Goal: Task Accomplishment & Management: Manage account settings

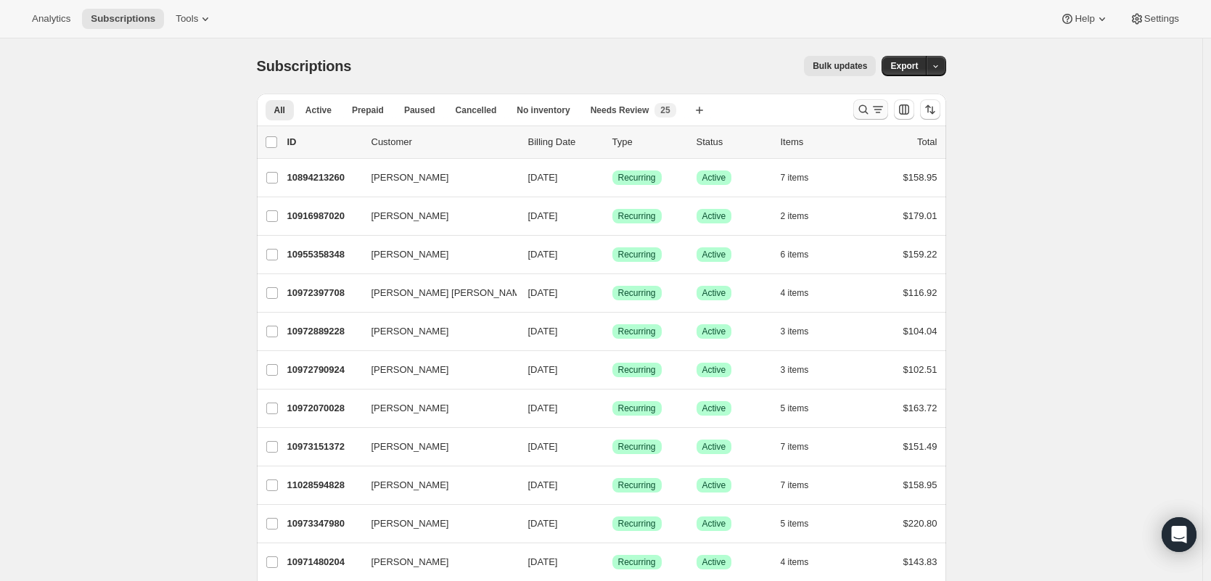
click at [863, 108] on icon "Search and filter results" at bounding box center [863, 109] width 15 height 15
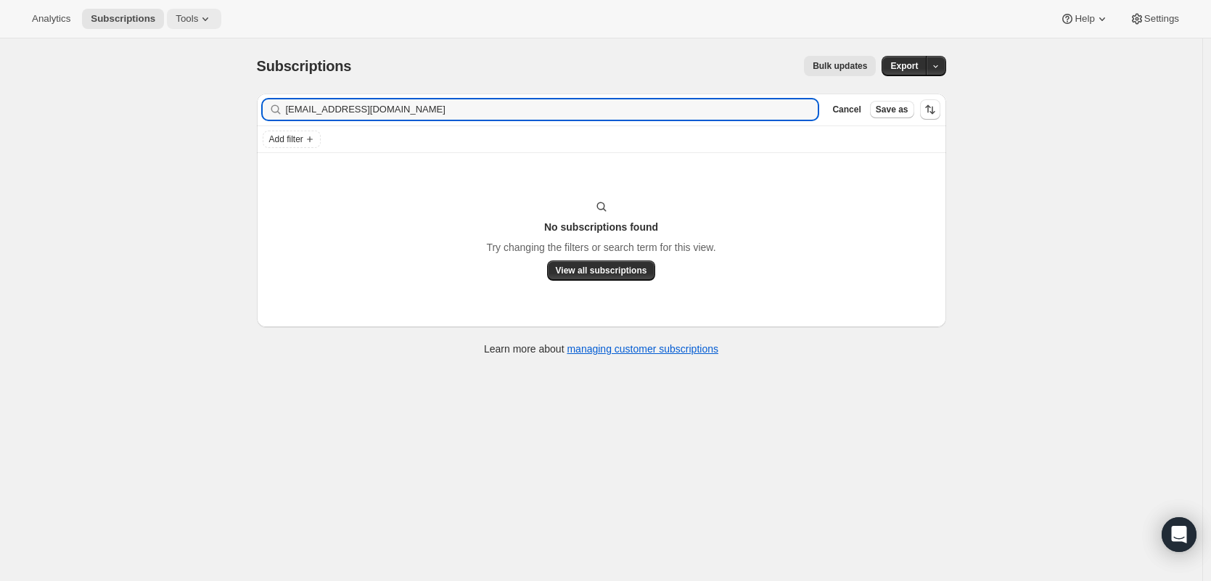
type input "Rcsdds2@yahoo.com"
click at [398, 109] on input "Rcsdds2@yahoo.com" at bounding box center [539, 109] width 506 height 20
drag, startPoint x: 289, startPoint y: 108, endPoint x: 299, endPoint y: 111, distance: 9.9
click at [289, 108] on input "Rcsdds2@yahoo.com" at bounding box center [539, 109] width 506 height 20
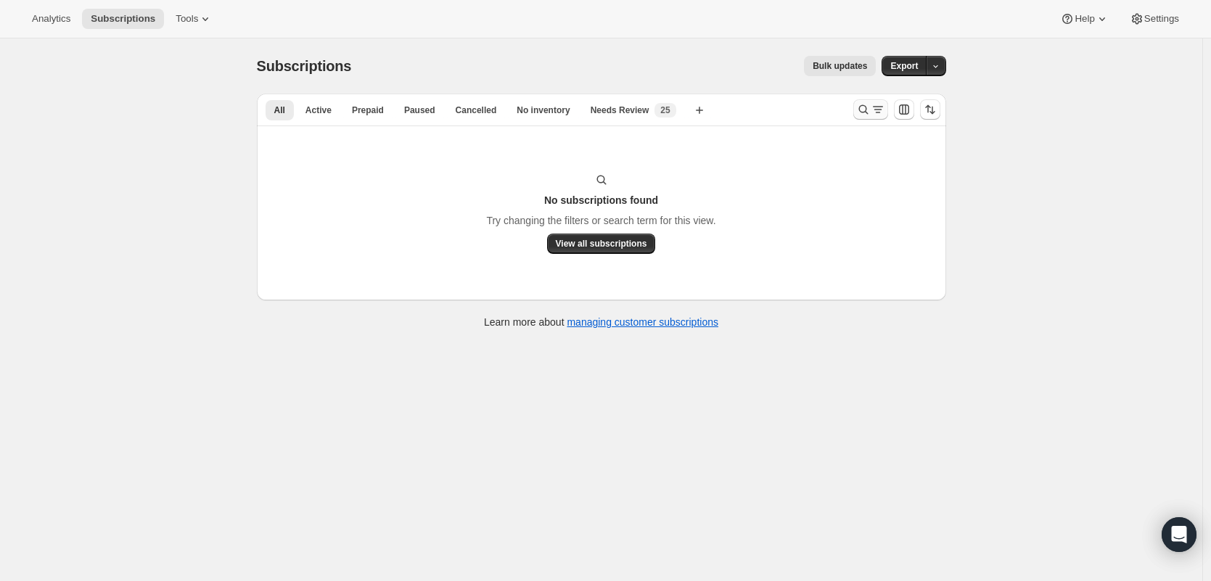
click at [884, 108] on icon "Search and filter results" at bounding box center [878, 109] width 15 height 15
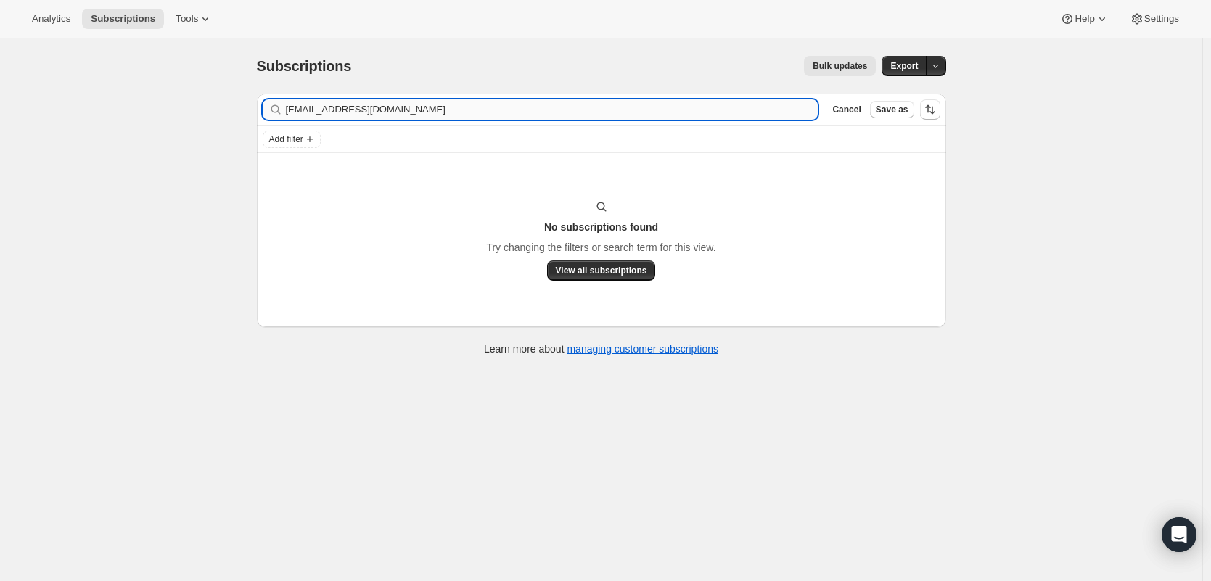
click at [710, 112] on input "[EMAIL_ADDRESS][DOMAIN_NAME]" at bounding box center [552, 109] width 533 height 20
click at [710, 111] on input "Rcsdds2@yahoo.com" at bounding box center [552, 109] width 533 height 20
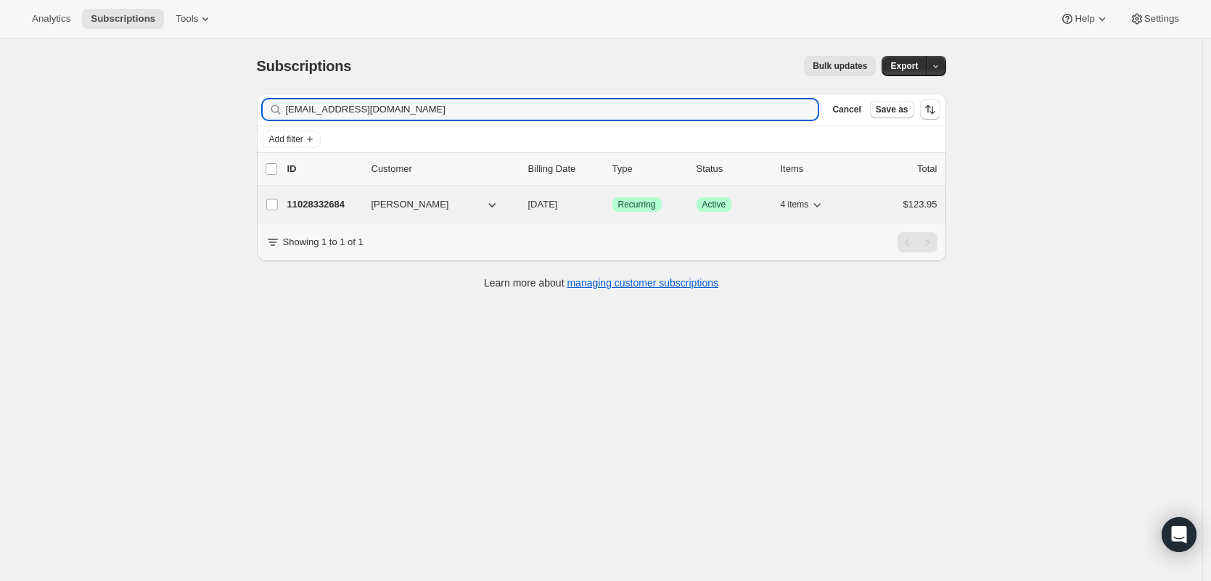
type input "laurampalmetto@gmail.com"
drag, startPoint x: 432, startPoint y: 194, endPoint x: 444, endPoint y: 194, distance: 11.6
click at [432, 194] on div "11028332684 Laura Palmetto 12/04/2025 Success Recurring Success Active 4 items …" at bounding box center [612, 204] width 650 height 20
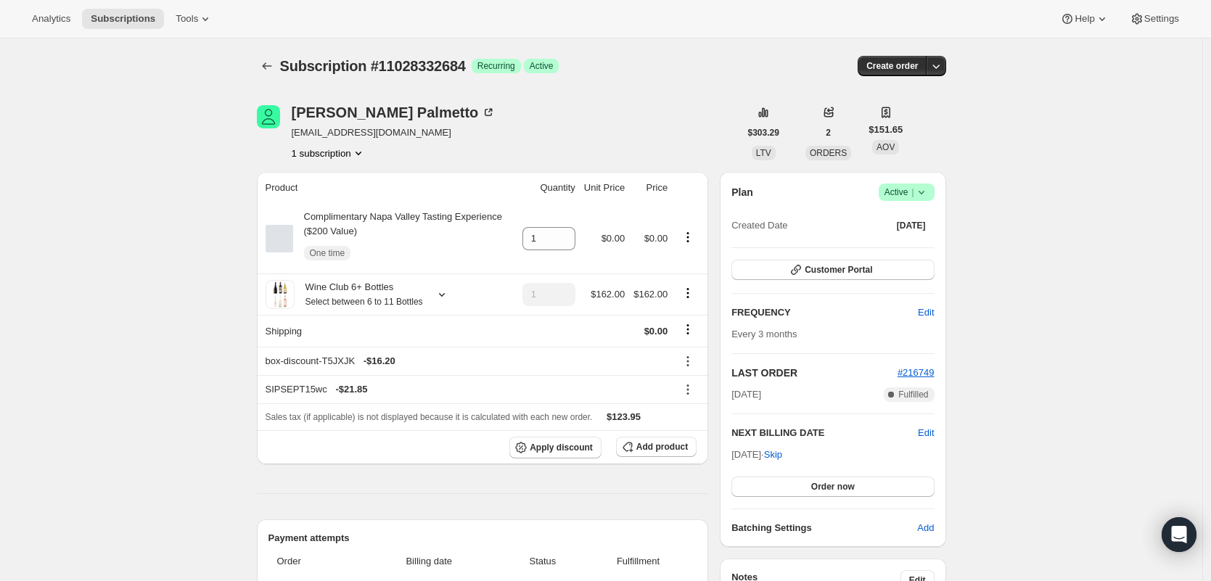
click at [934, 197] on span "Success Active |" at bounding box center [907, 192] width 56 height 17
click at [931, 219] on span "Pause subscription" at bounding box center [905, 220] width 80 height 11
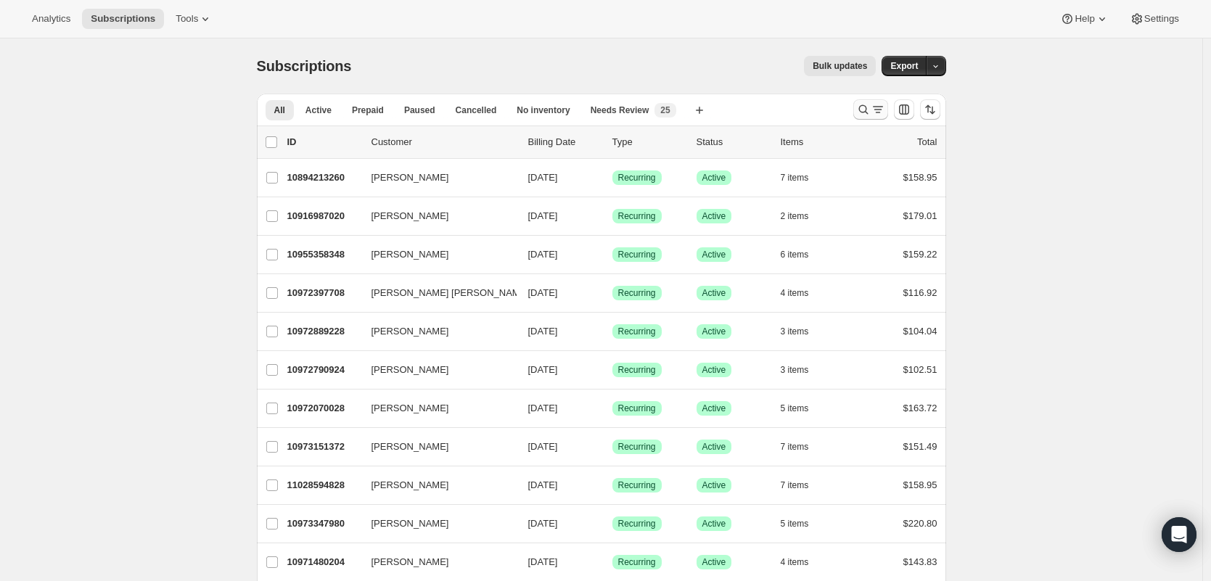
click at [871, 107] on icon "Search and filter results" at bounding box center [863, 109] width 15 height 15
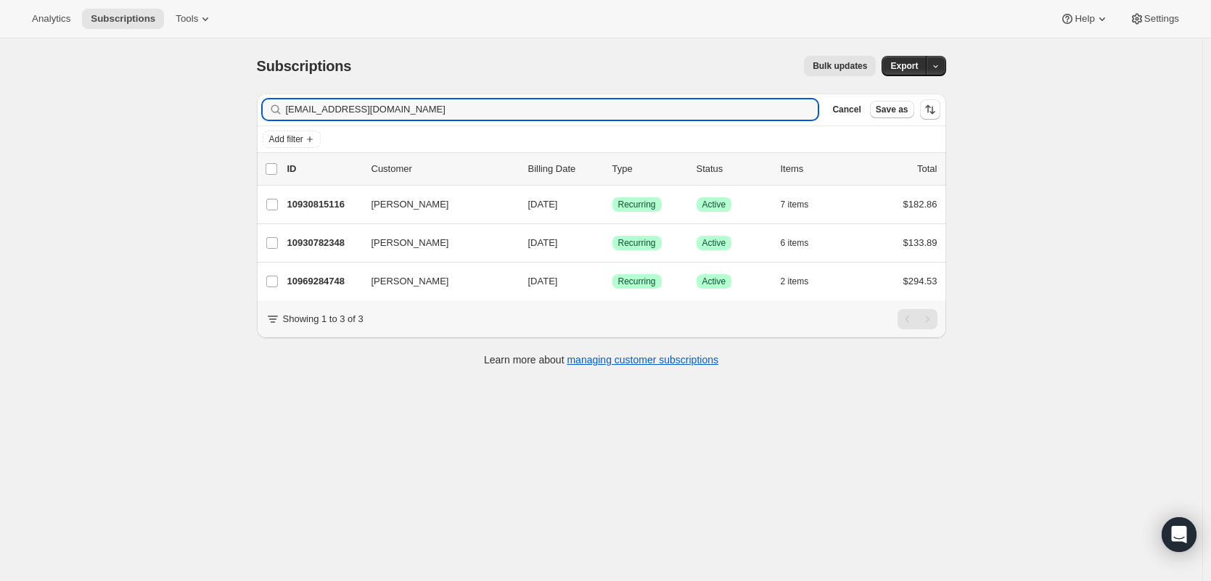
type input "[EMAIL_ADDRESS][DOMAIN_NAME]"
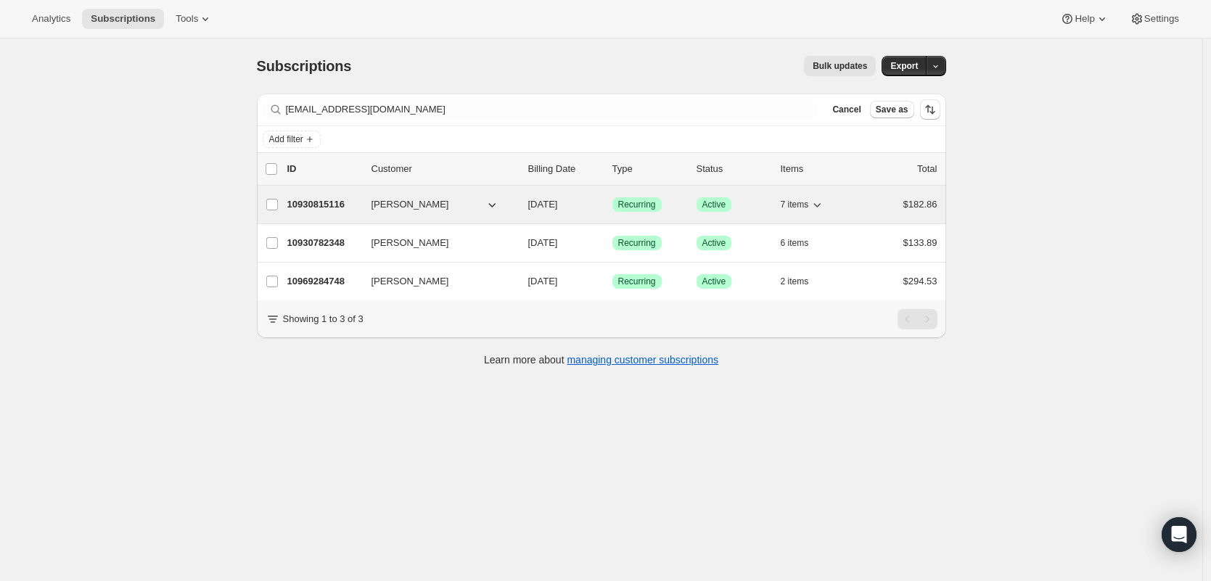
click at [331, 205] on p "10930815116" at bounding box center [323, 204] width 73 height 15
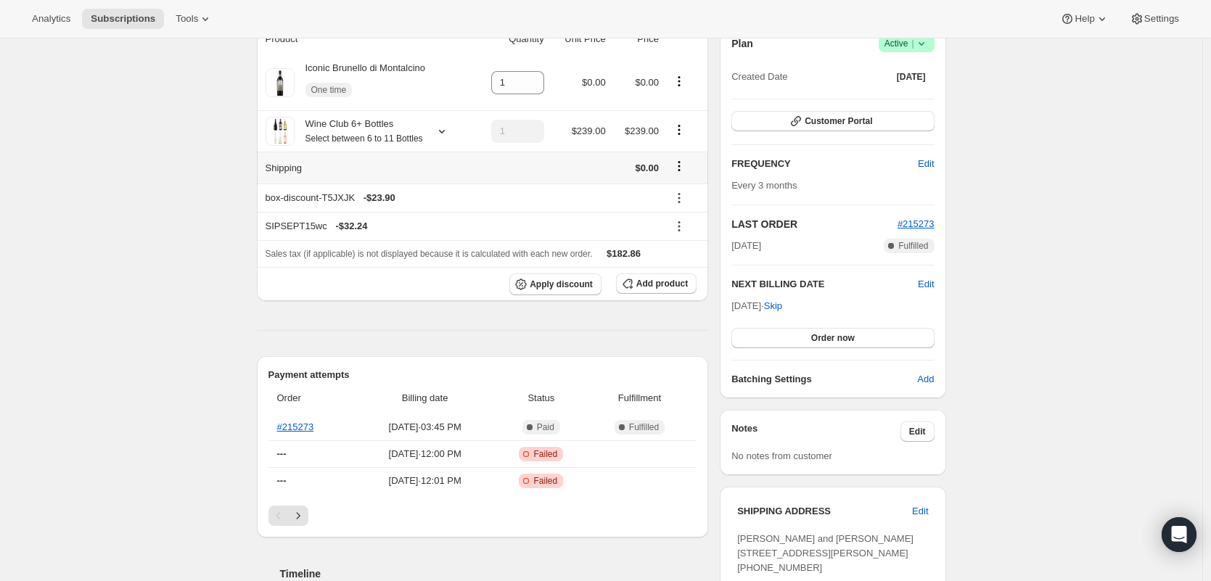
scroll to position [149, 0]
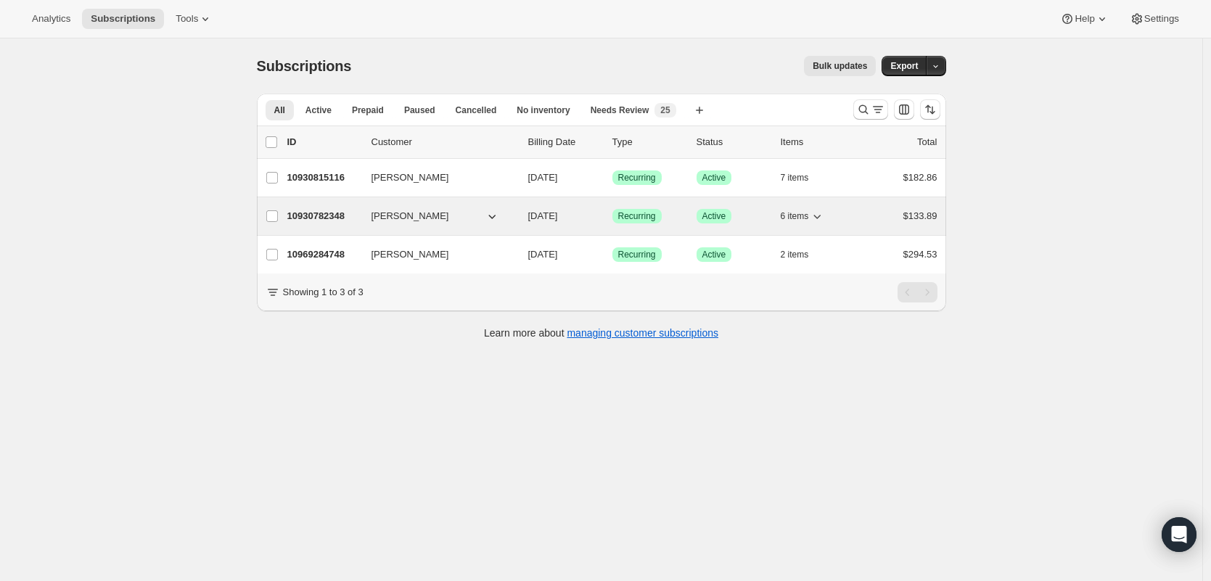
click at [341, 222] on p "10930782348" at bounding box center [323, 216] width 73 height 15
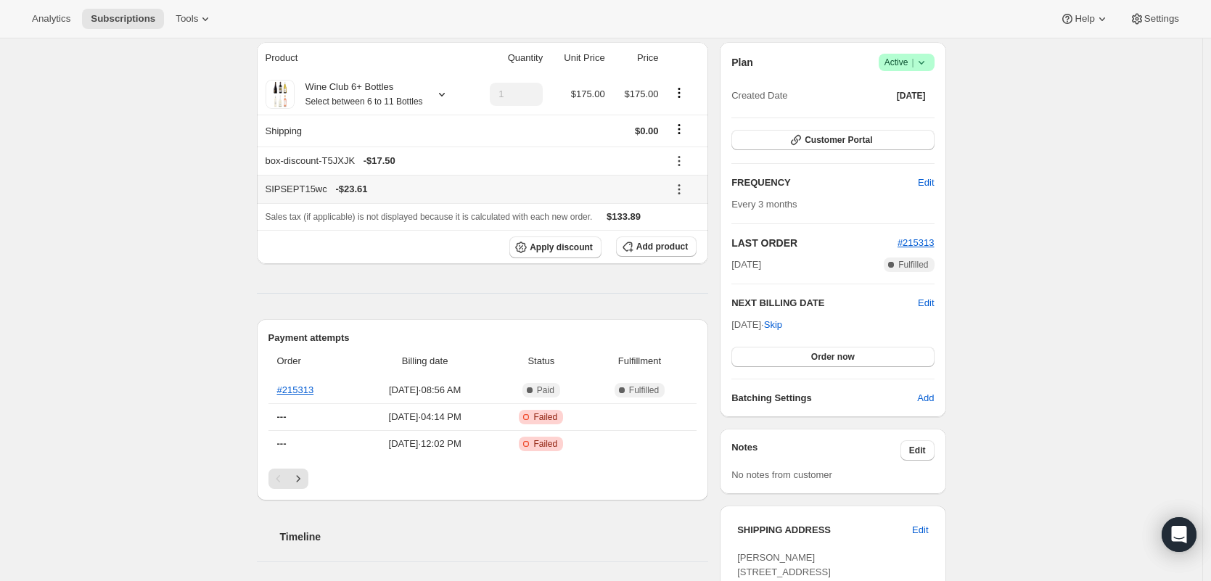
scroll to position [131, 0]
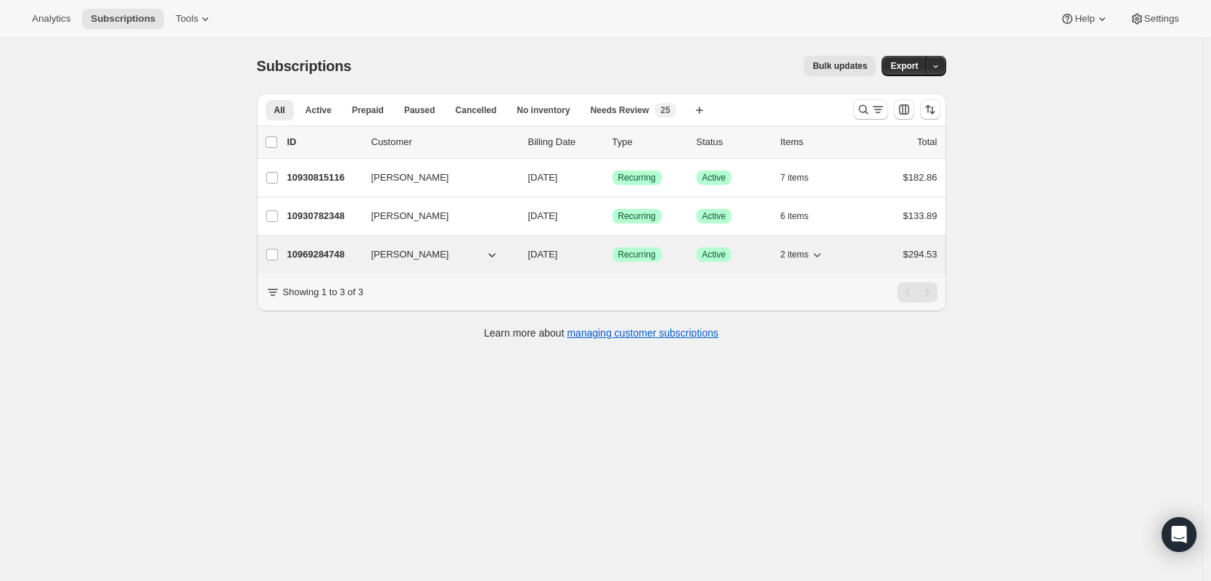
click at [313, 254] on p "10969284748" at bounding box center [323, 254] width 73 height 15
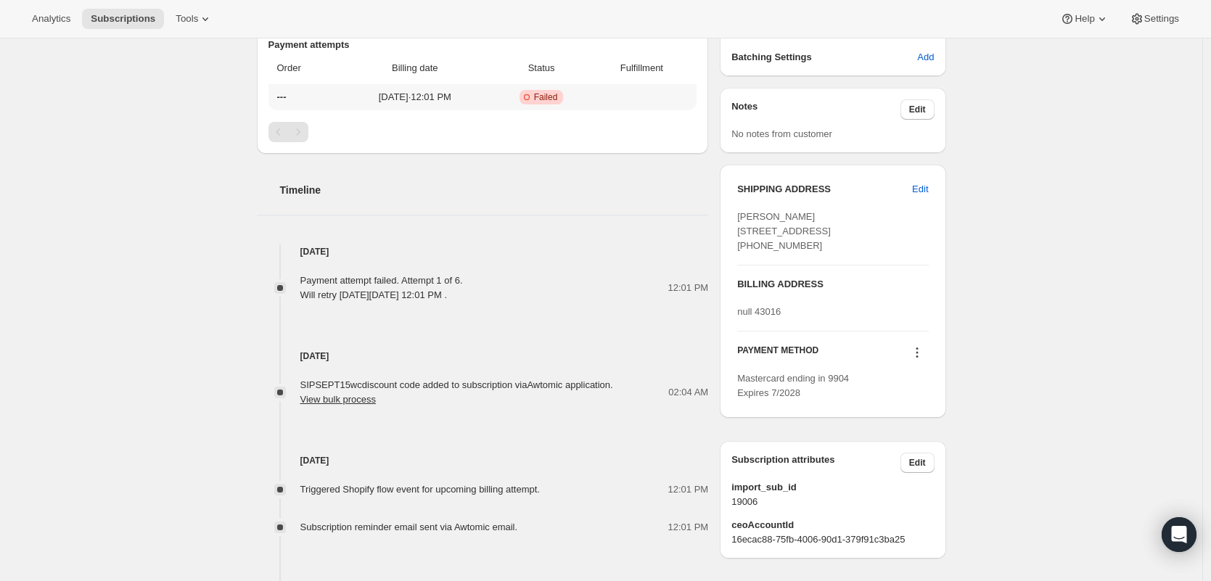
scroll to position [640, 0]
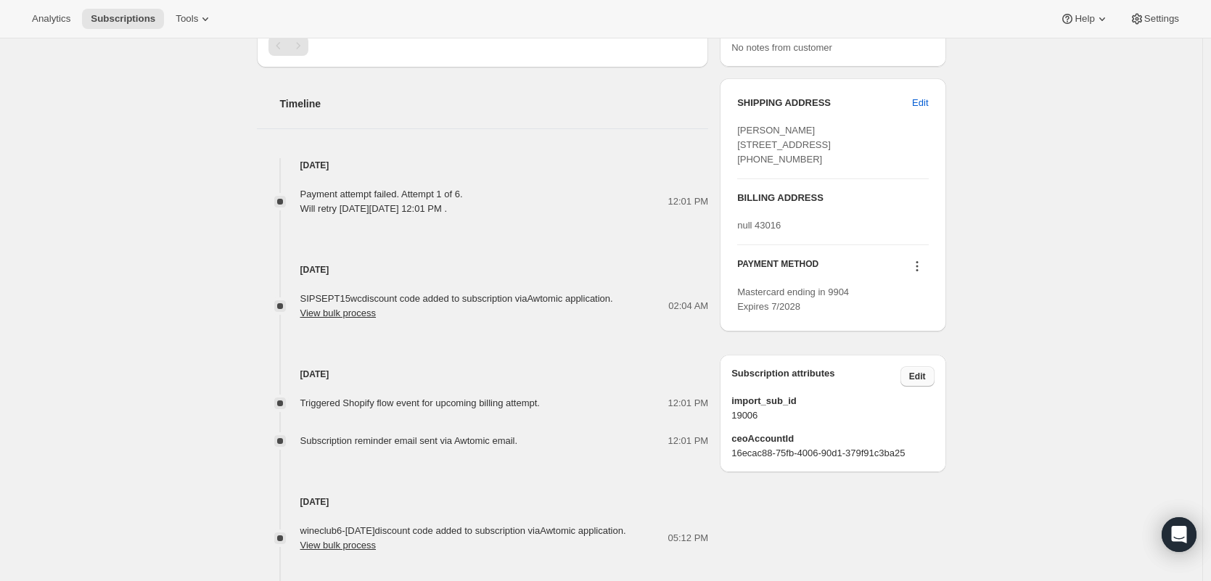
click at [930, 387] on button "Edit" at bounding box center [917, 376] width 34 height 20
click at [910, 278] on div at bounding box center [916, 268] width 23 height 20
click at [919, 274] on icon at bounding box center [917, 266] width 15 height 15
click at [932, 363] on span "Select payment method" at bounding box center [915, 361] width 99 height 11
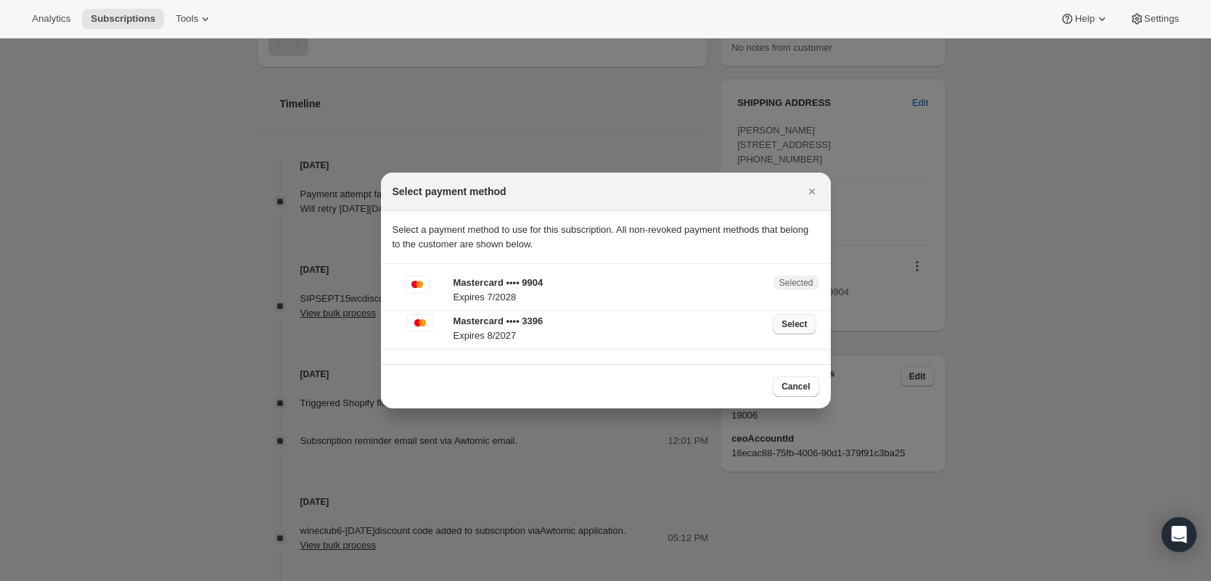
click at [807, 326] on span "Select" at bounding box center [793, 325] width 25 height 12
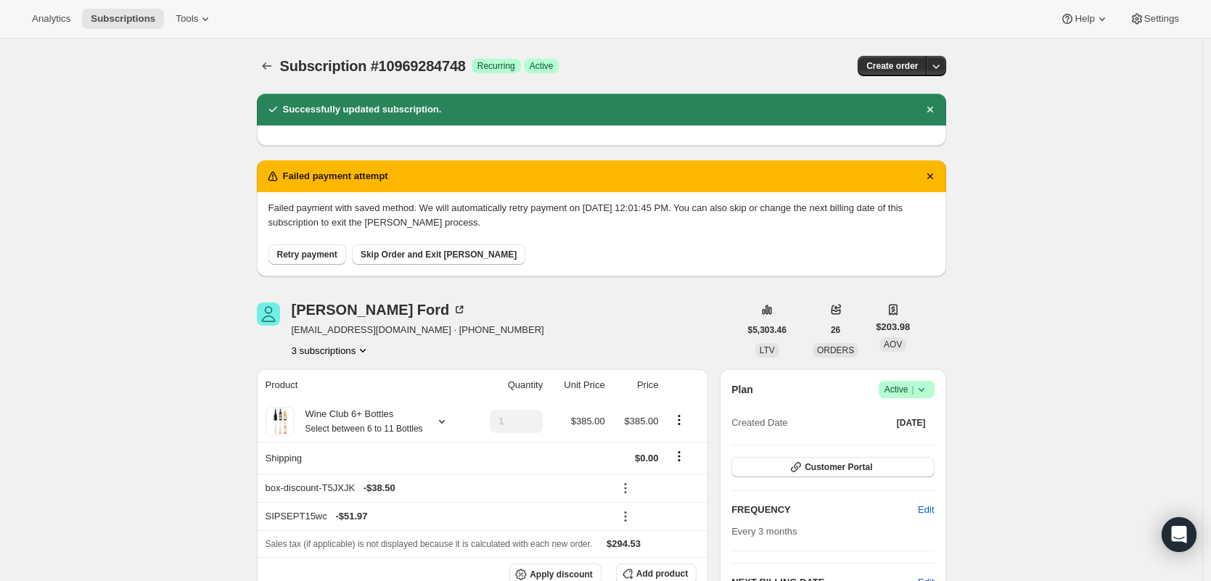
click at [321, 245] on button "Retry payment" at bounding box center [307, 255] width 78 height 20
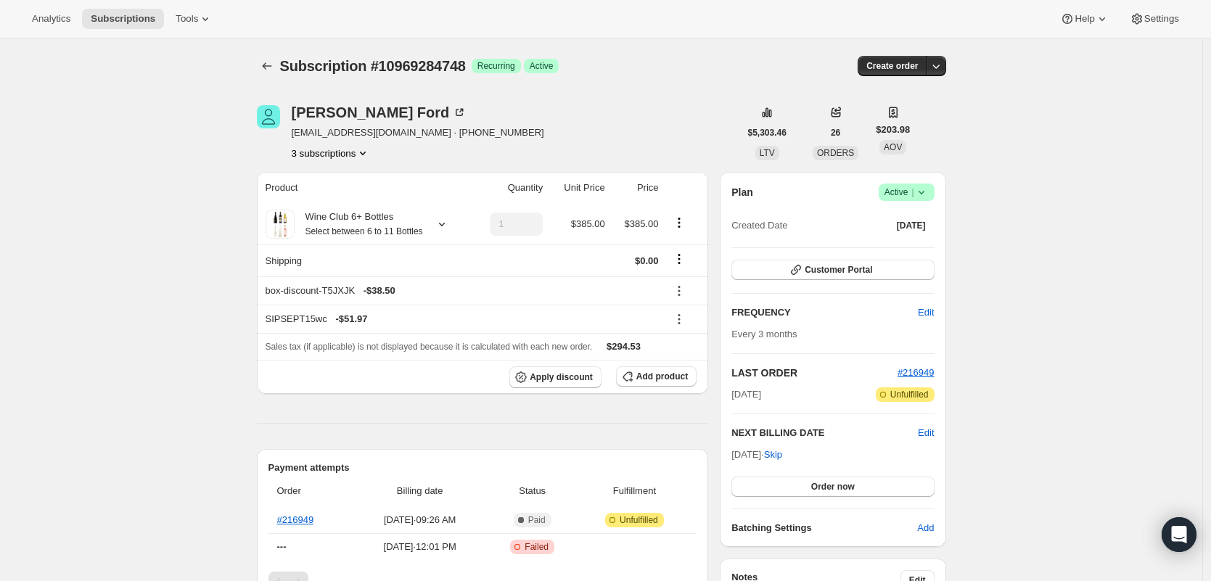
scroll to position [3, 0]
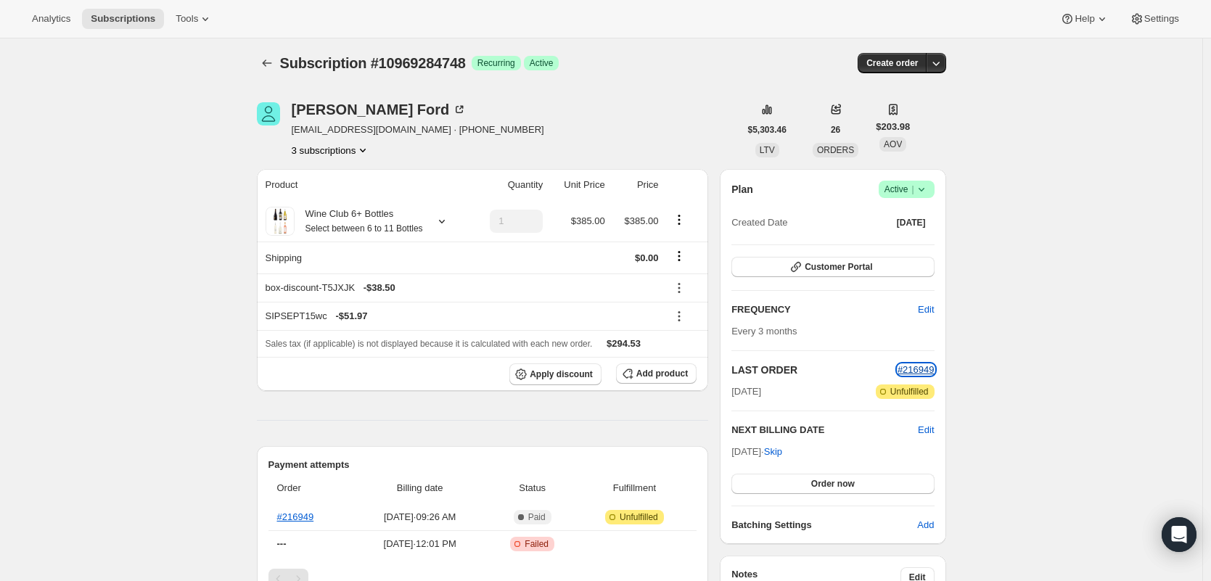
click at [925, 373] on span "#216949" at bounding box center [915, 369] width 37 height 11
